Goal: Task Accomplishment & Management: Manage account settings

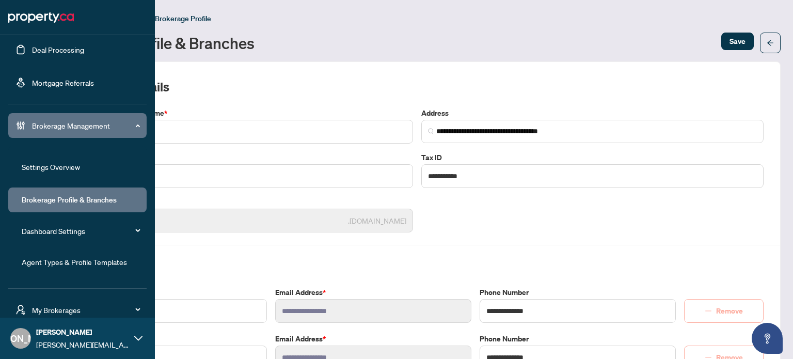
scroll to position [108, 0]
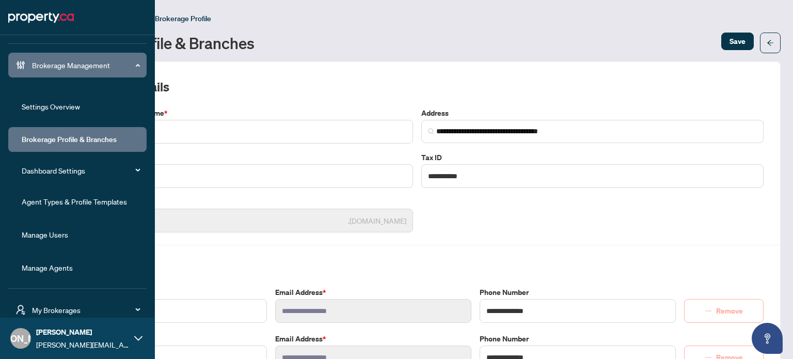
click at [68, 233] on link "Manage Users" at bounding box center [45, 234] width 46 height 9
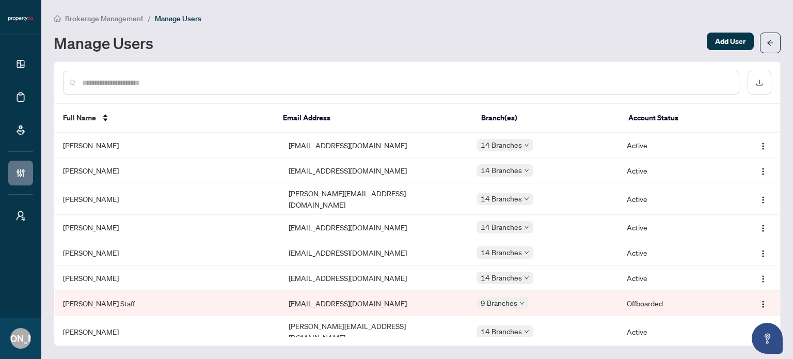
click at [230, 79] on input "text" at bounding box center [406, 82] width 648 height 11
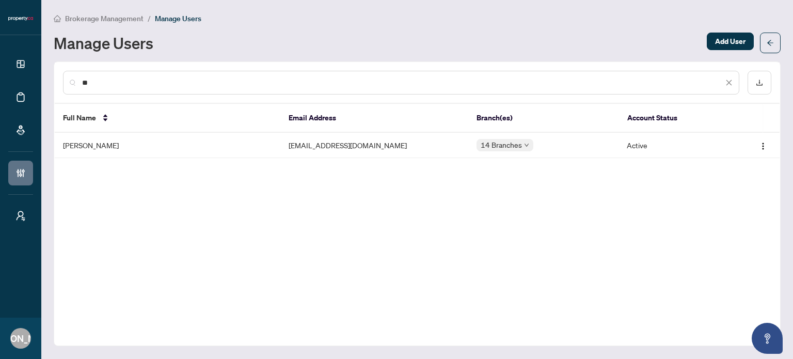
type input "*"
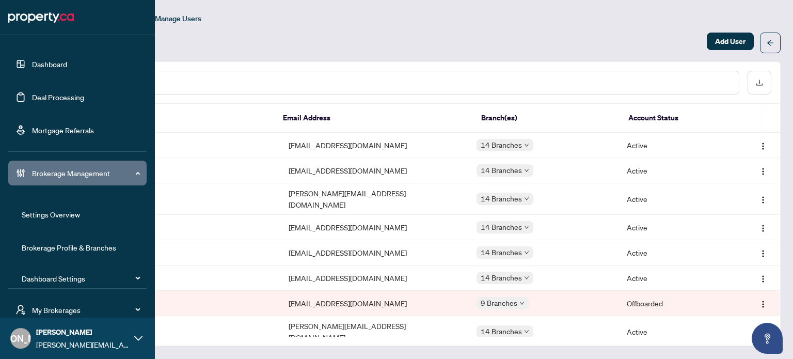
click at [66, 177] on span "Brokerage Management" at bounding box center [85, 172] width 107 height 11
click at [67, 176] on span "Brokerage Management" at bounding box center [85, 172] width 107 height 11
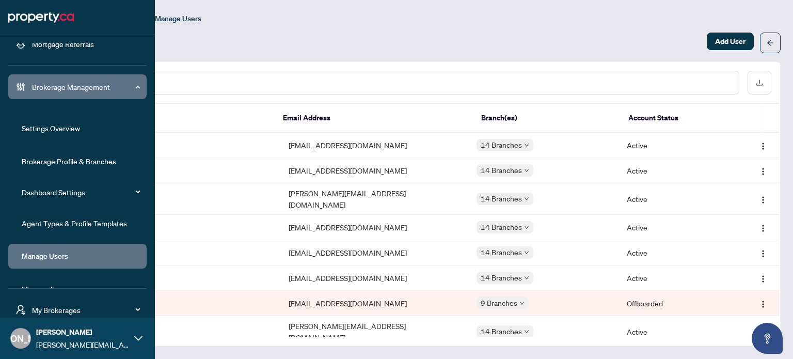
scroll to position [103, 0]
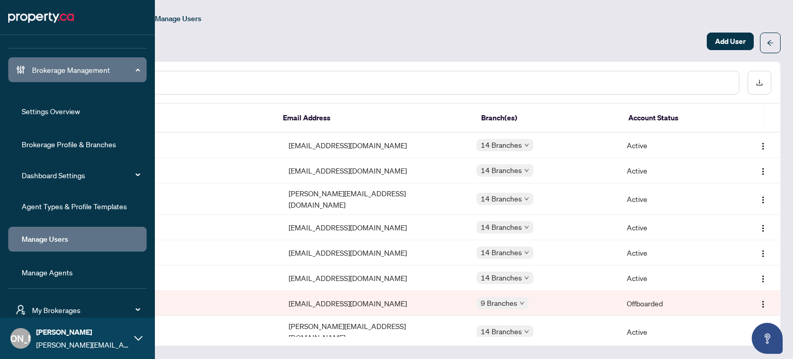
click at [80, 116] on link "Settings Overview" at bounding box center [51, 110] width 58 height 9
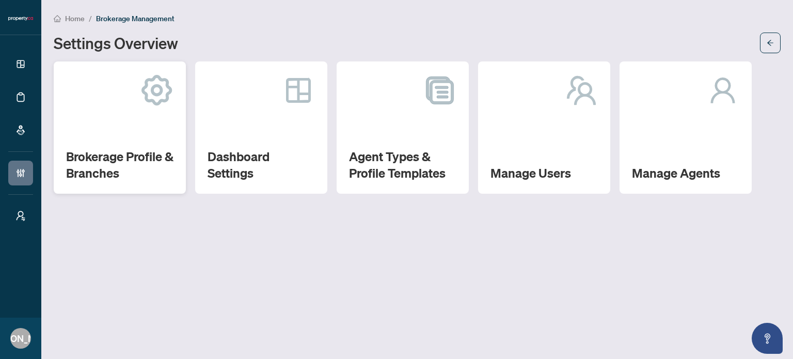
click at [156, 155] on h2 "Brokerage Profile & Branches" at bounding box center [119, 164] width 107 height 33
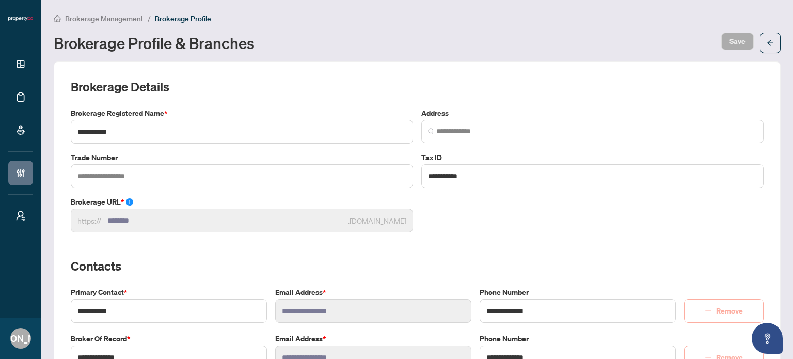
type input "**********"
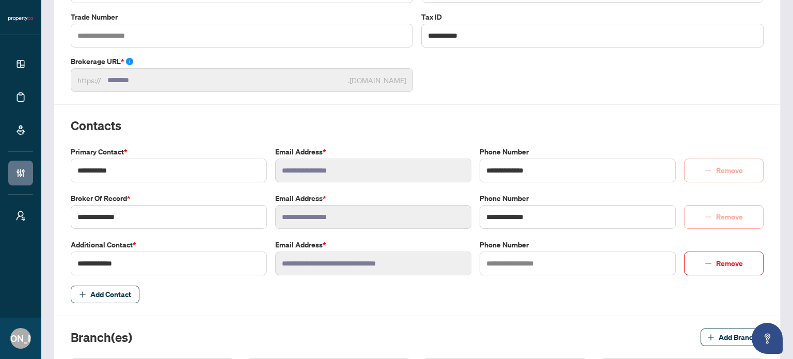
scroll to position [206, 0]
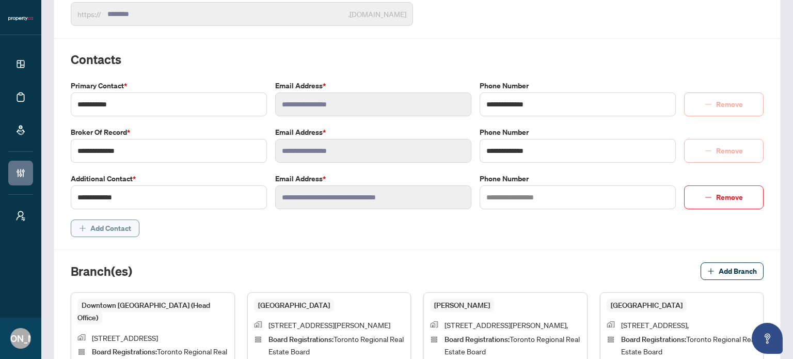
click at [105, 222] on span "Add Contact" at bounding box center [110, 228] width 41 height 17
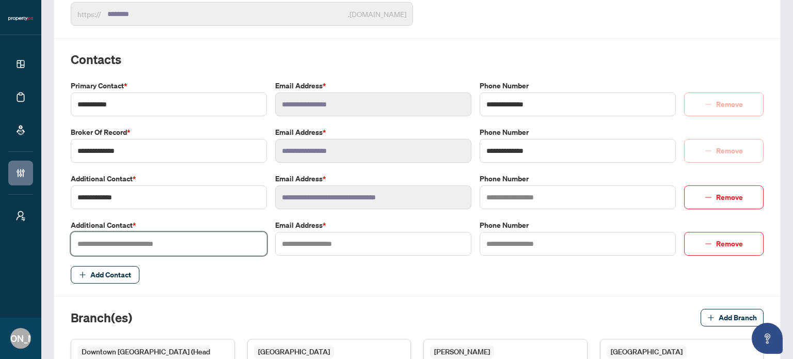
click at [126, 241] on input "text" at bounding box center [169, 244] width 196 height 24
type input "**********"
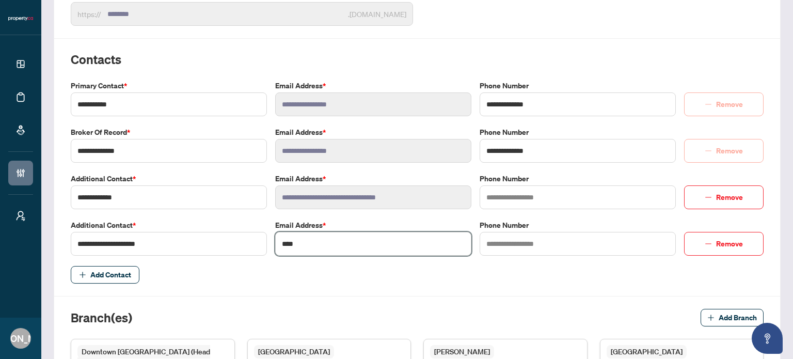
type input "**********"
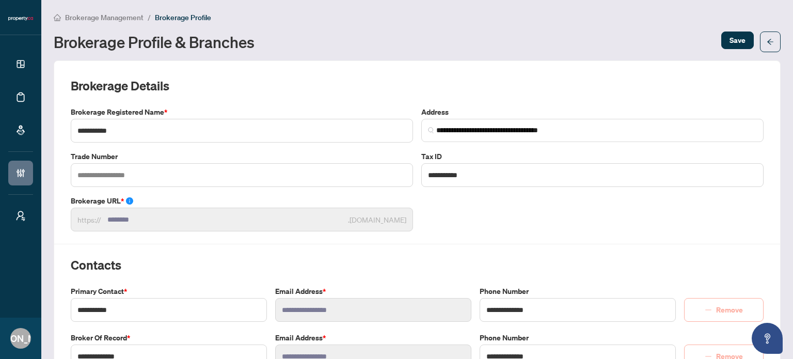
scroll to position [0, 0]
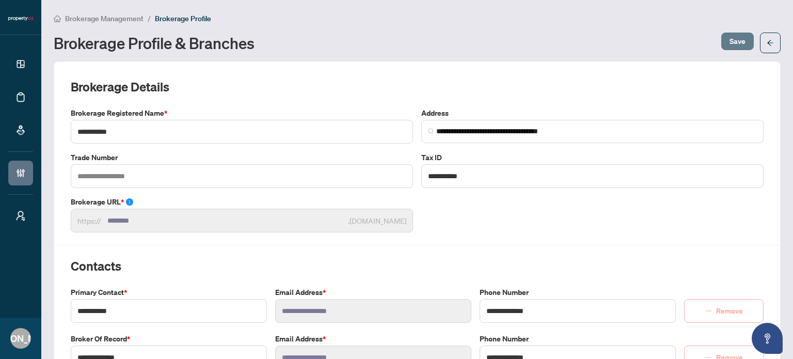
click at [735, 37] on span "Save" at bounding box center [737, 41] width 16 height 17
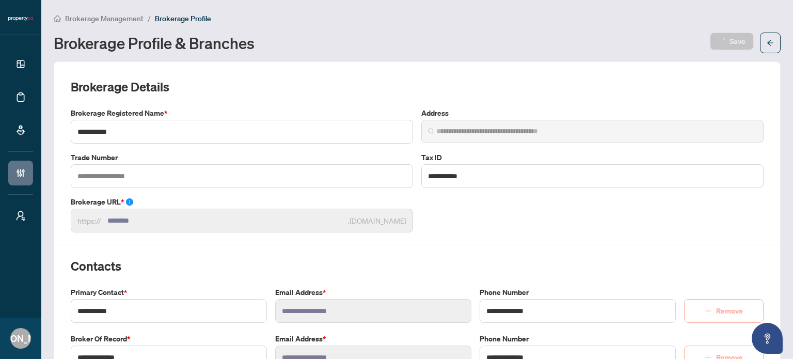
scroll to position [269, 0]
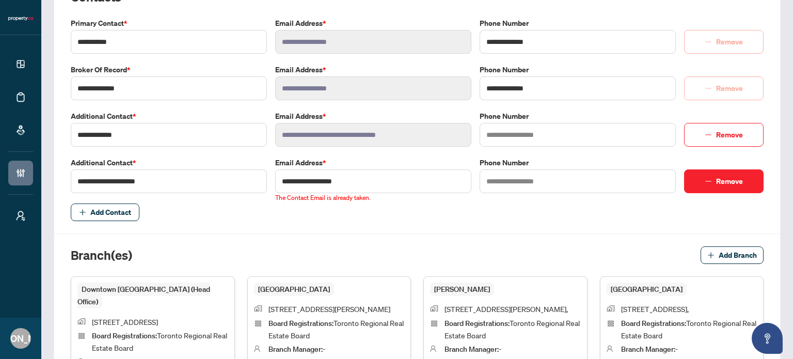
click at [705, 187] on span "button" at bounding box center [708, 181] width 7 height 17
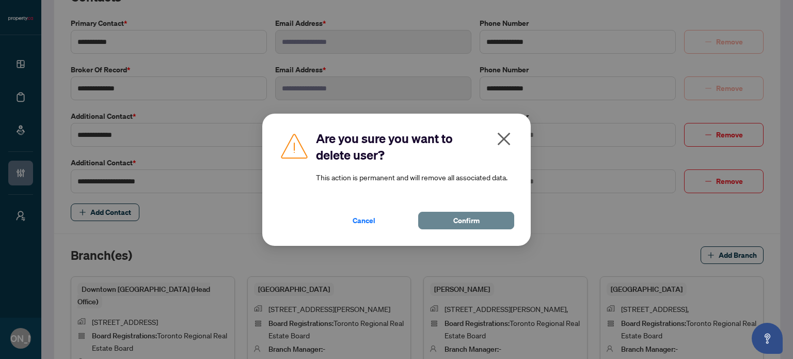
click at [444, 215] on button "Confirm" at bounding box center [466, 221] width 96 height 18
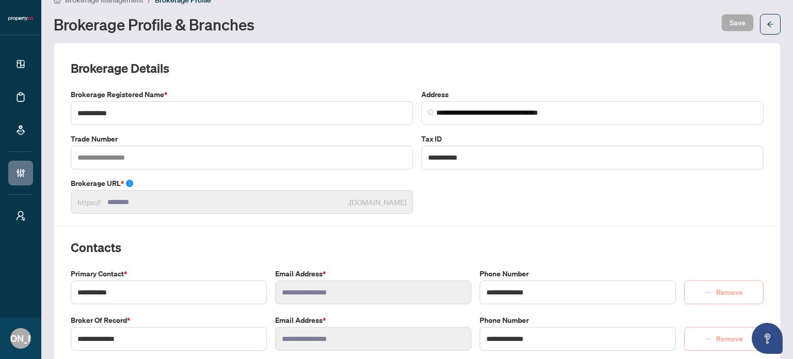
scroll to position [0, 0]
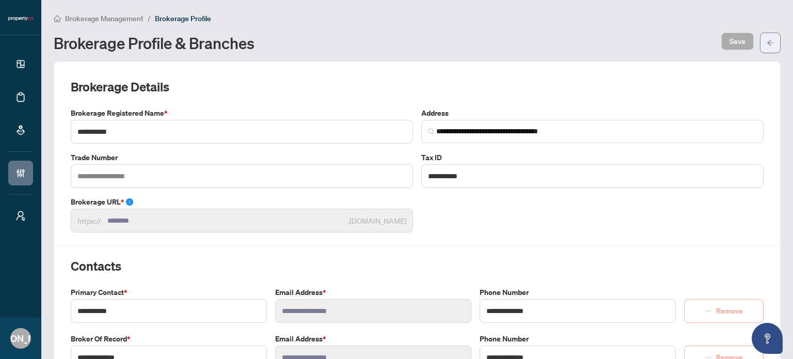
click at [767, 45] on icon "arrow-left" at bounding box center [770, 43] width 6 height 6
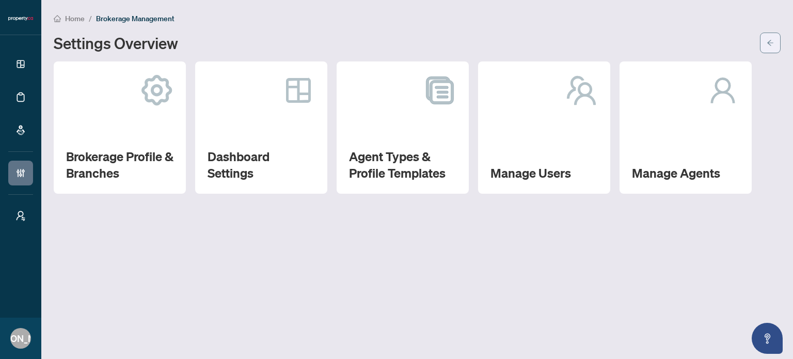
click at [770, 47] on span "button" at bounding box center [770, 43] width 7 height 17
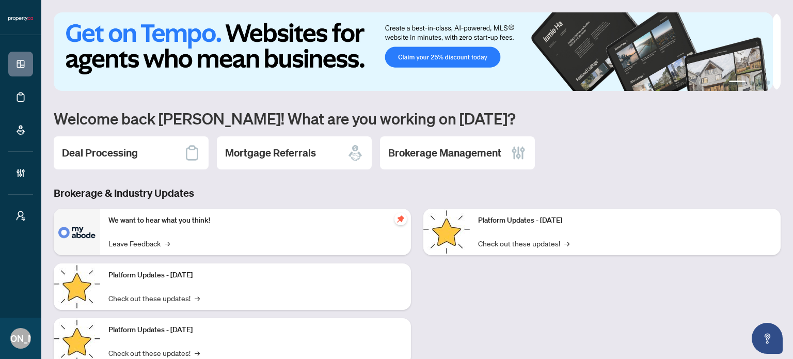
click at [348, 194] on h3 "Brokerage & Industry Updates" at bounding box center [417, 193] width 727 height 14
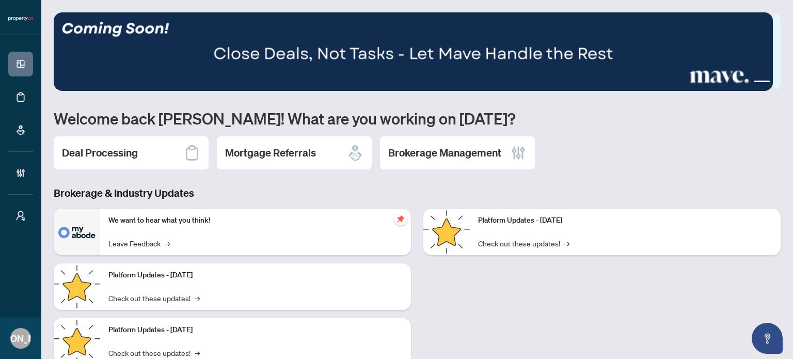
click at [700, 181] on div "1 2 3 4 Welcome back Joseph! What are you working on today? Deal Processing Mor…" at bounding box center [417, 223] width 727 height 422
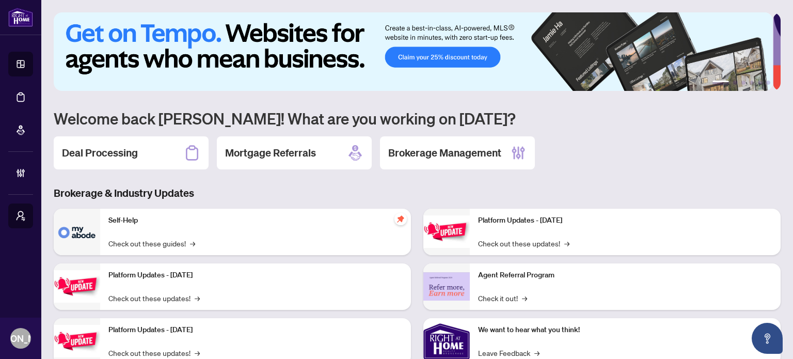
drag, startPoint x: 770, startPoint y: 138, endPoint x: 744, endPoint y: 140, distance: 25.9
click at [770, 138] on div "Deal Processing Mortgage Referrals Brokerage Management" at bounding box center [417, 152] width 727 height 33
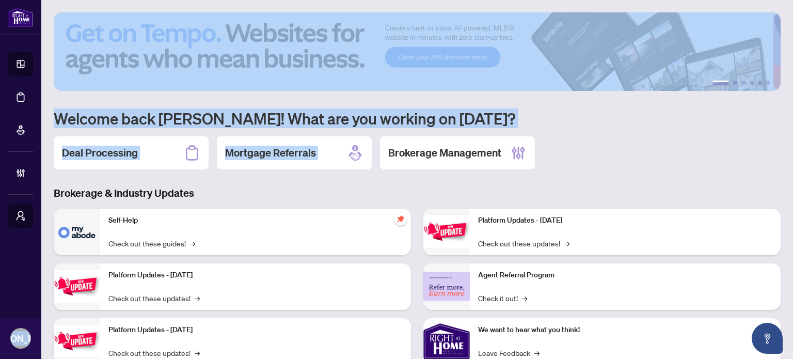
drag, startPoint x: 62, startPoint y: 170, endPoint x: 611, endPoint y: 156, distance: 548.9
click at [611, 156] on div "Dashboard Deal Processing Mortgage Referrals Brokerage Management My Brokerages…" at bounding box center [396, 179] width 793 height 359
click at [611, 156] on div "Deal Processing Mortgage Referrals Brokerage Management" at bounding box center [417, 152] width 727 height 33
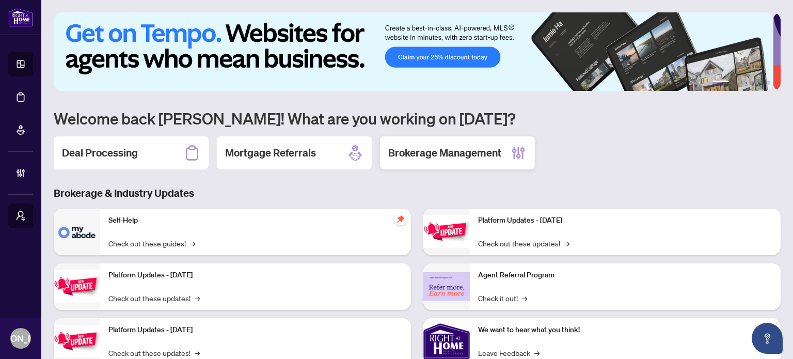
click at [475, 161] on div "Brokerage Management" at bounding box center [457, 152] width 155 height 33
